Goal: Task Accomplishment & Management: Complete application form

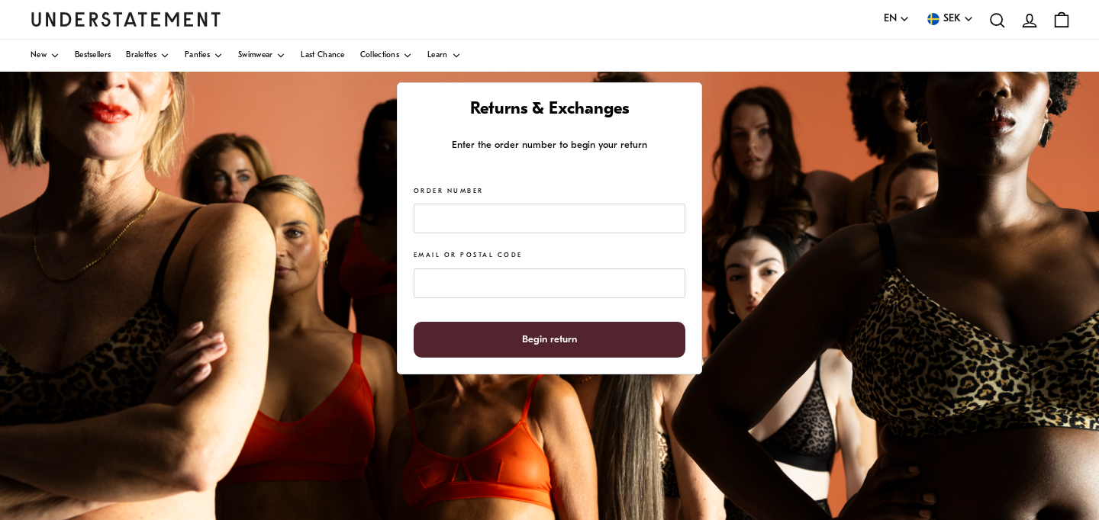
scroll to position [121, 0]
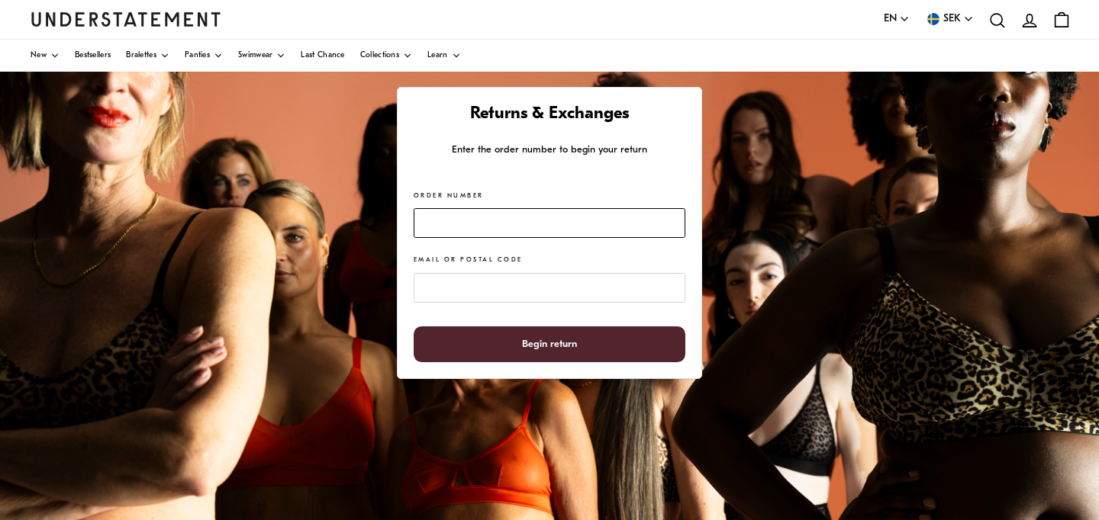
click at [577, 224] on input "Order Number" at bounding box center [550, 223] width 272 height 30
click at [577, 226] on input "Order Number" at bounding box center [550, 223] width 272 height 30
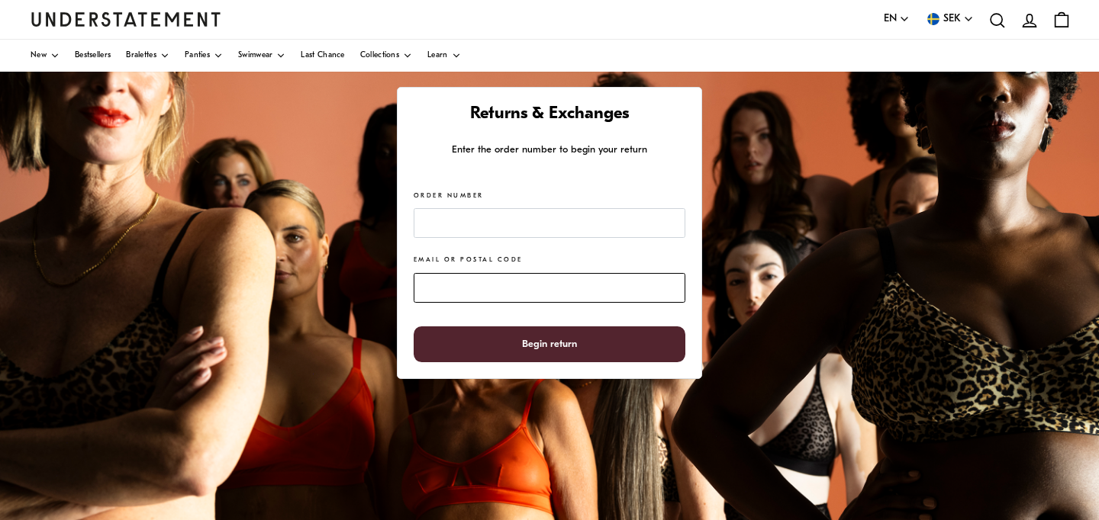
click at [505, 283] on input "Email or Postal Code" at bounding box center [550, 288] width 272 height 30
click at [505, 284] on input "Email or Postal Code" at bounding box center [550, 288] width 272 height 30
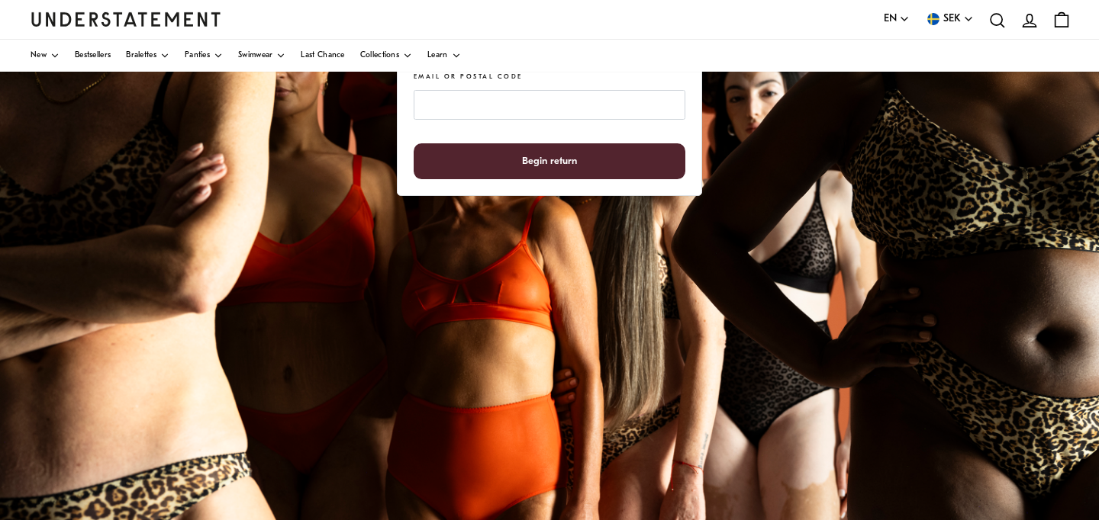
scroll to position [375, 0]
